Goal: Navigation & Orientation: Go to known website

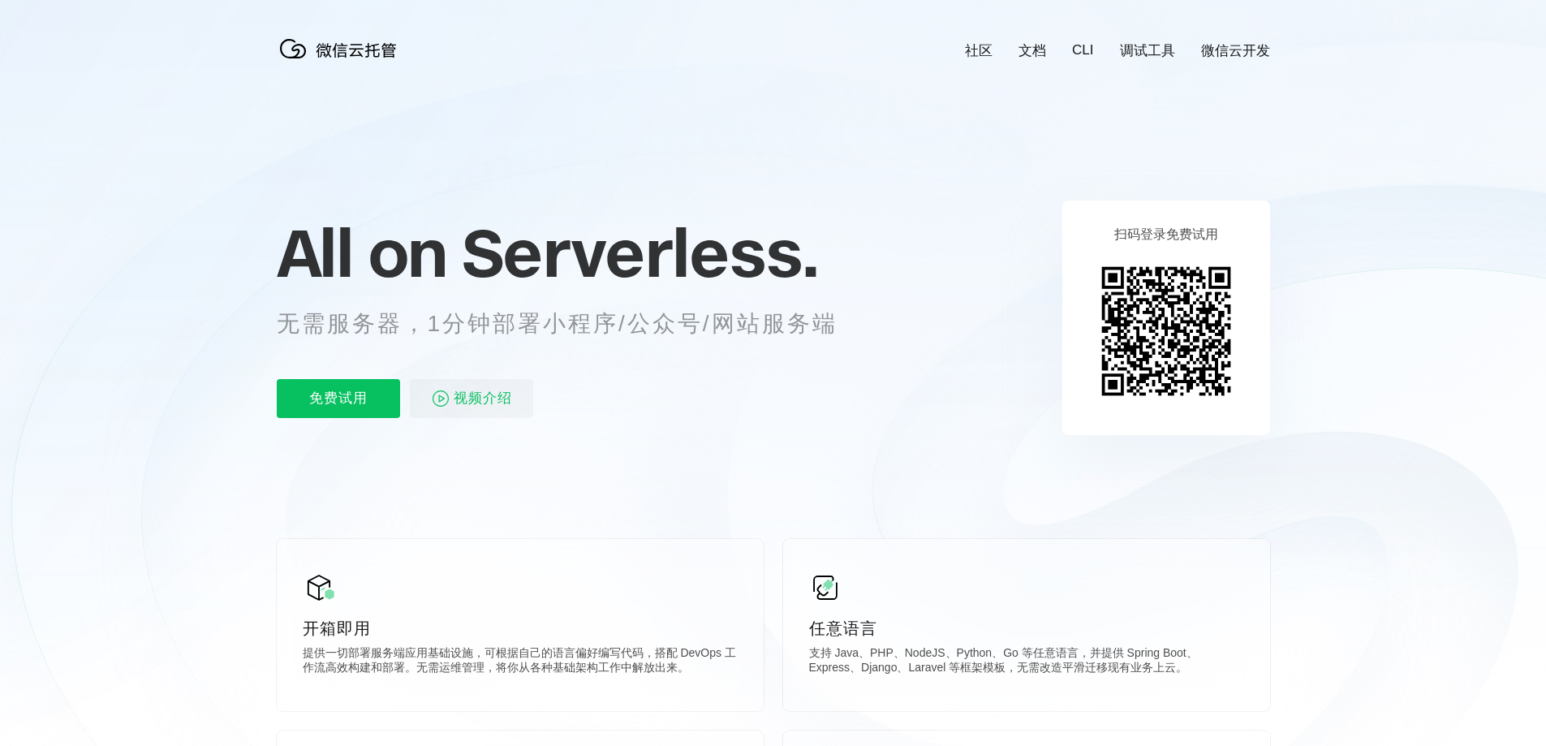
scroll to position [0, 2887]
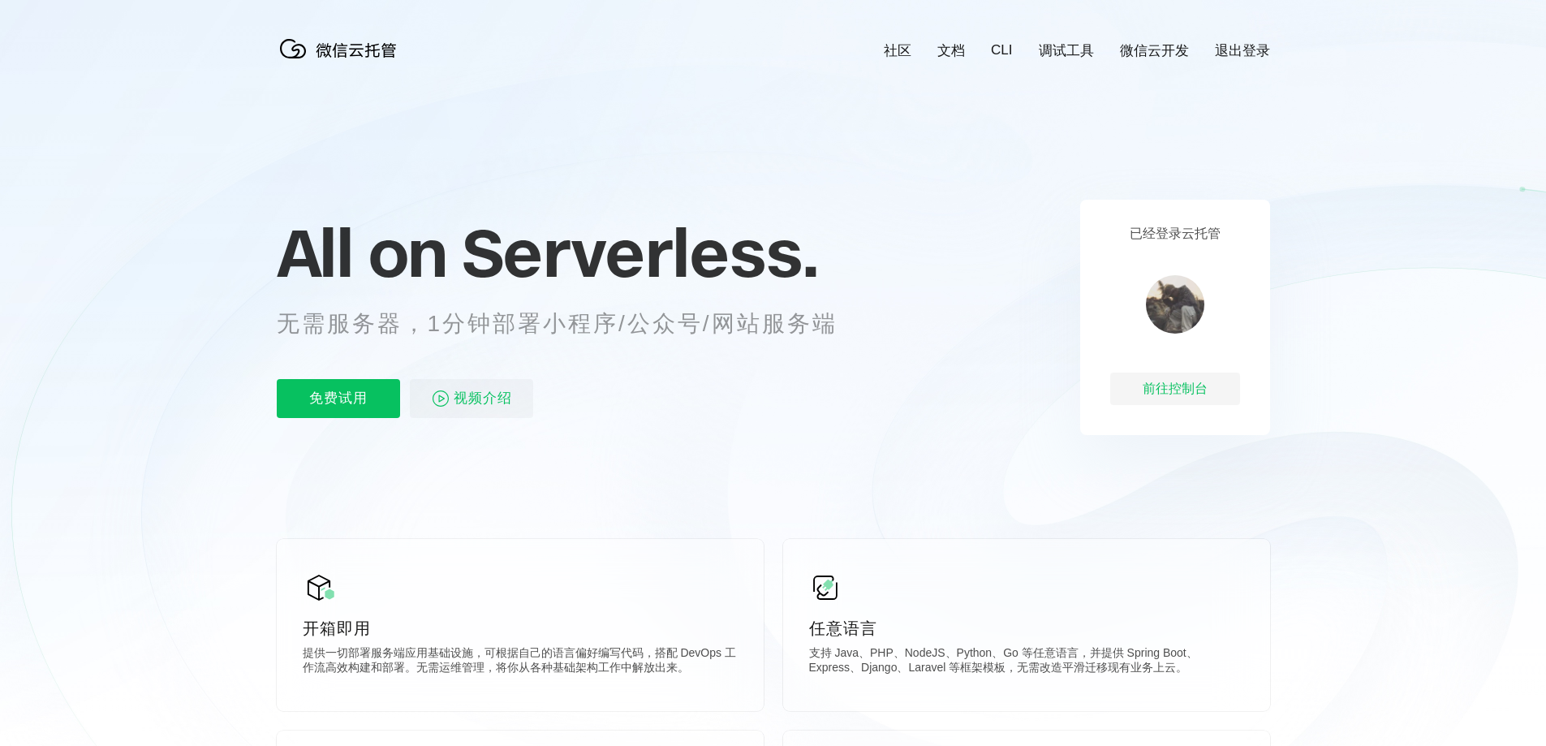
scroll to position [0, 2887]
click at [1200, 400] on div "前往控制台" at bounding box center [1175, 389] width 130 height 32
click at [1135, 415] on div "已经登录云托管 前往控制台" at bounding box center [1175, 317] width 190 height 235
click at [1139, 405] on div "前往控制台" at bounding box center [1175, 389] width 130 height 32
